Goal: Task Accomplishment & Management: Use online tool/utility

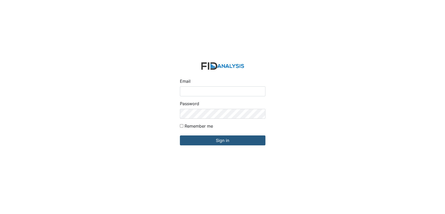
type input "[EMAIL_ADDRESS][DOMAIN_NAME]"
click at [181, 125] on input "Remember me" at bounding box center [181, 125] width 3 height 3
checkbox input "true"
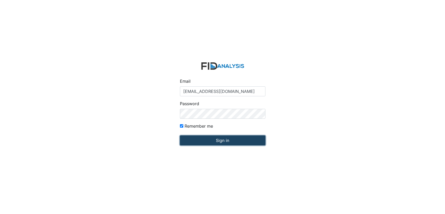
click at [200, 138] on input "Sign in" at bounding box center [223, 140] width 86 height 10
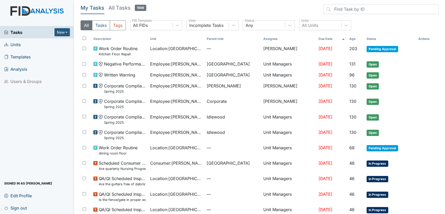
click at [16, 45] on span "Units" at bounding box center [12, 44] width 17 height 8
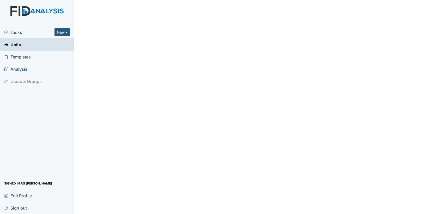
click at [16, 45] on span "Units" at bounding box center [12, 44] width 17 height 8
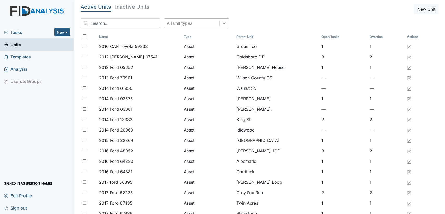
click at [222, 24] on icon at bounding box center [224, 23] width 5 height 5
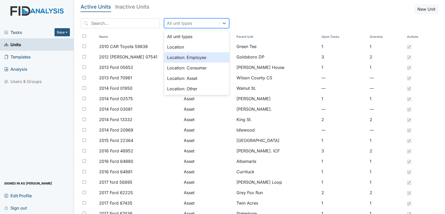
click at [199, 56] on div "Location: Employee" at bounding box center [196, 57] width 65 height 10
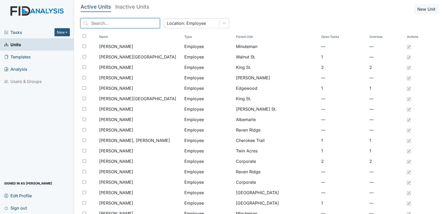
click at [137, 26] on input "search" at bounding box center [120, 23] width 79 height 10
click at [137, 26] on input "J" at bounding box center [120, 23] width 79 height 10
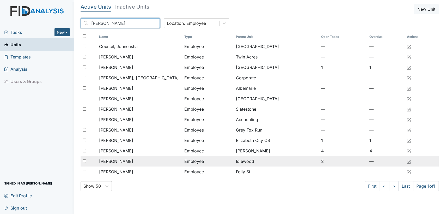
type input "JOHN"
click at [145, 158] on div "[PERSON_NAME]" at bounding box center [139, 161] width 81 height 6
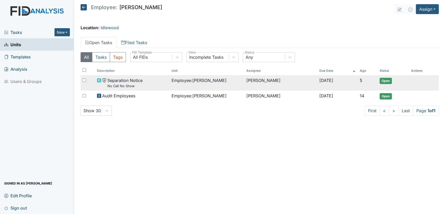
click at [386, 81] on span "Open" at bounding box center [386, 81] width 12 height 6
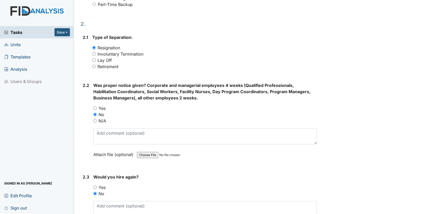
scroll to position [406, 0]
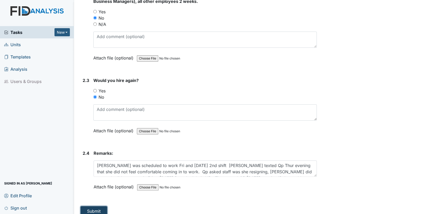
click at [100, 208] on button "Submit" at bounding box center [94, 211] width 27 height 10
